Goal: Information Seeking & Learning: Learn about a topic

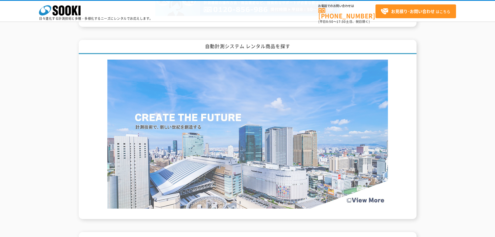
scroll to position [494, 0]
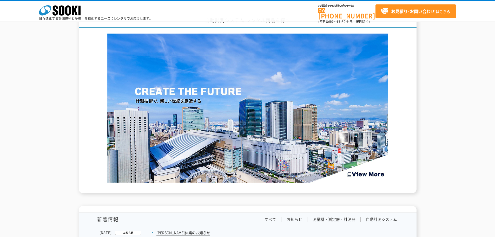
scroll to position [780, 0]
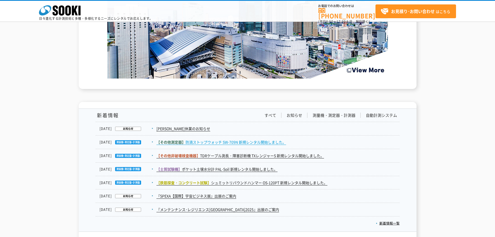
click at [208, 139] on link "【その他測定器】 防滴ストップウォッチ SW-709N 新規レンタル開始しました。" at bounding box center [221, 141] width 130 height 5
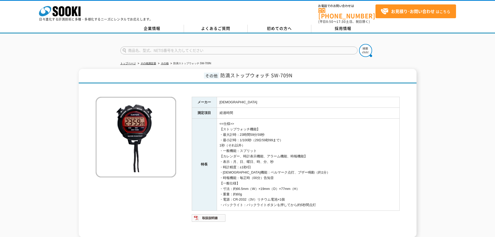
click at [121, 116] on img at bounding box center [136, 137] width 81 height 81
